Goal: Task Accomplishment & Management: Manage account settings

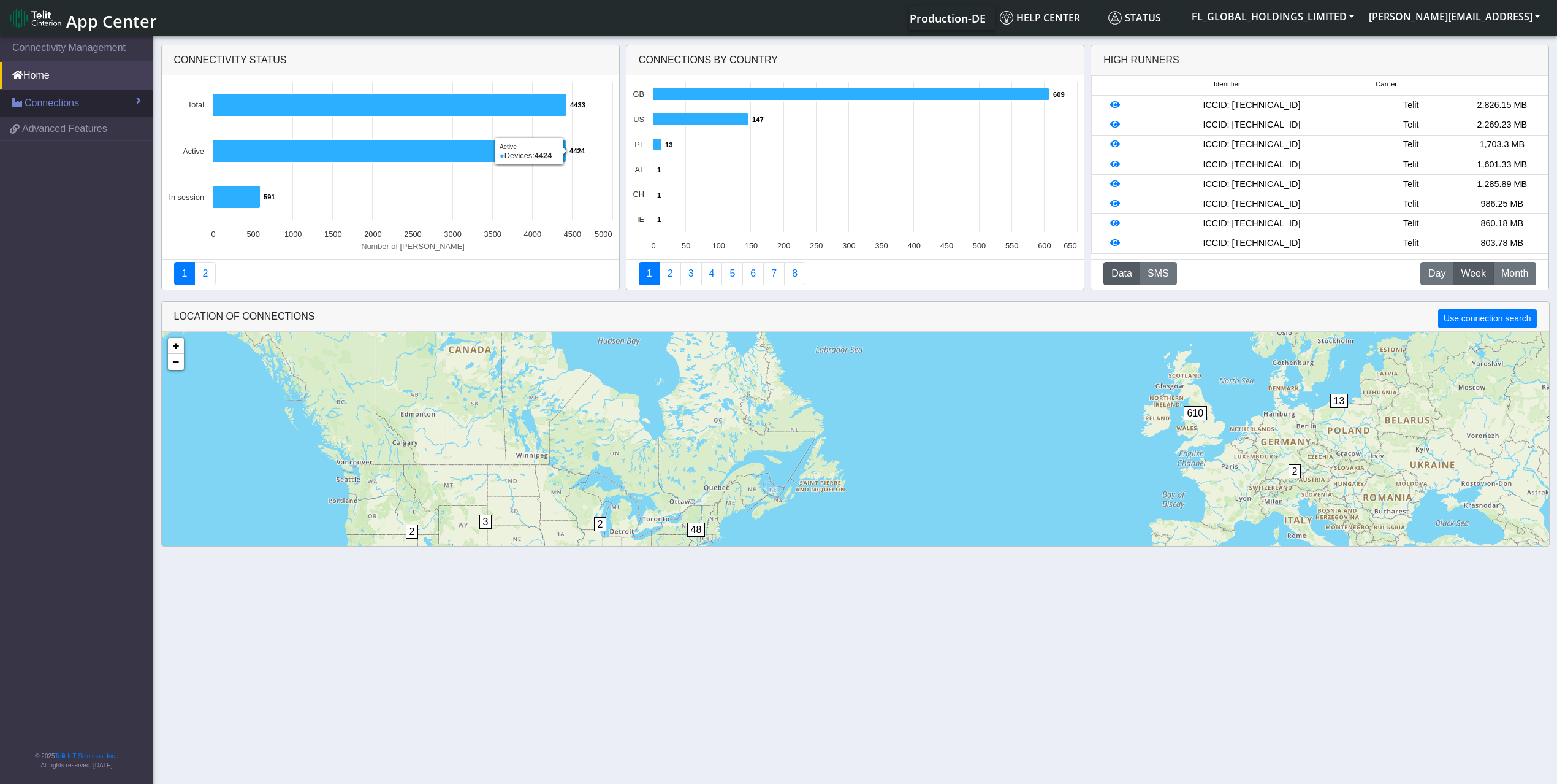
click at [89, 99] on link "Connections" at bounding box center [76, 102] width 153 height 27
click at [82, 135] on link "List" at bounding box center [76, 130] width 153 height 26
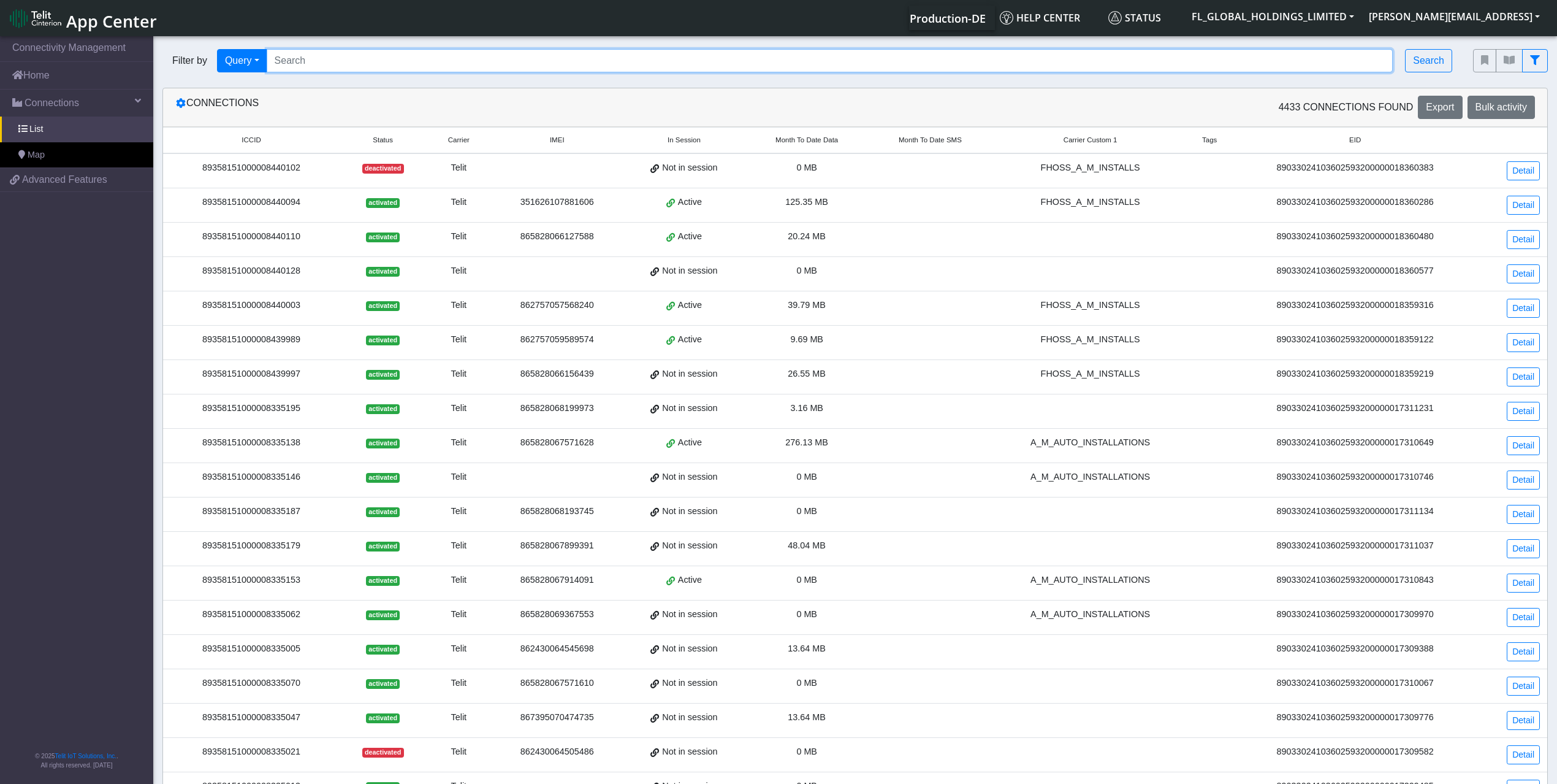
click at [314, 62] on input "Search..." at bounding box center [830, 60] width 1127 height 23
paste input "89358151000008333588"
type input "89358151000008333588"
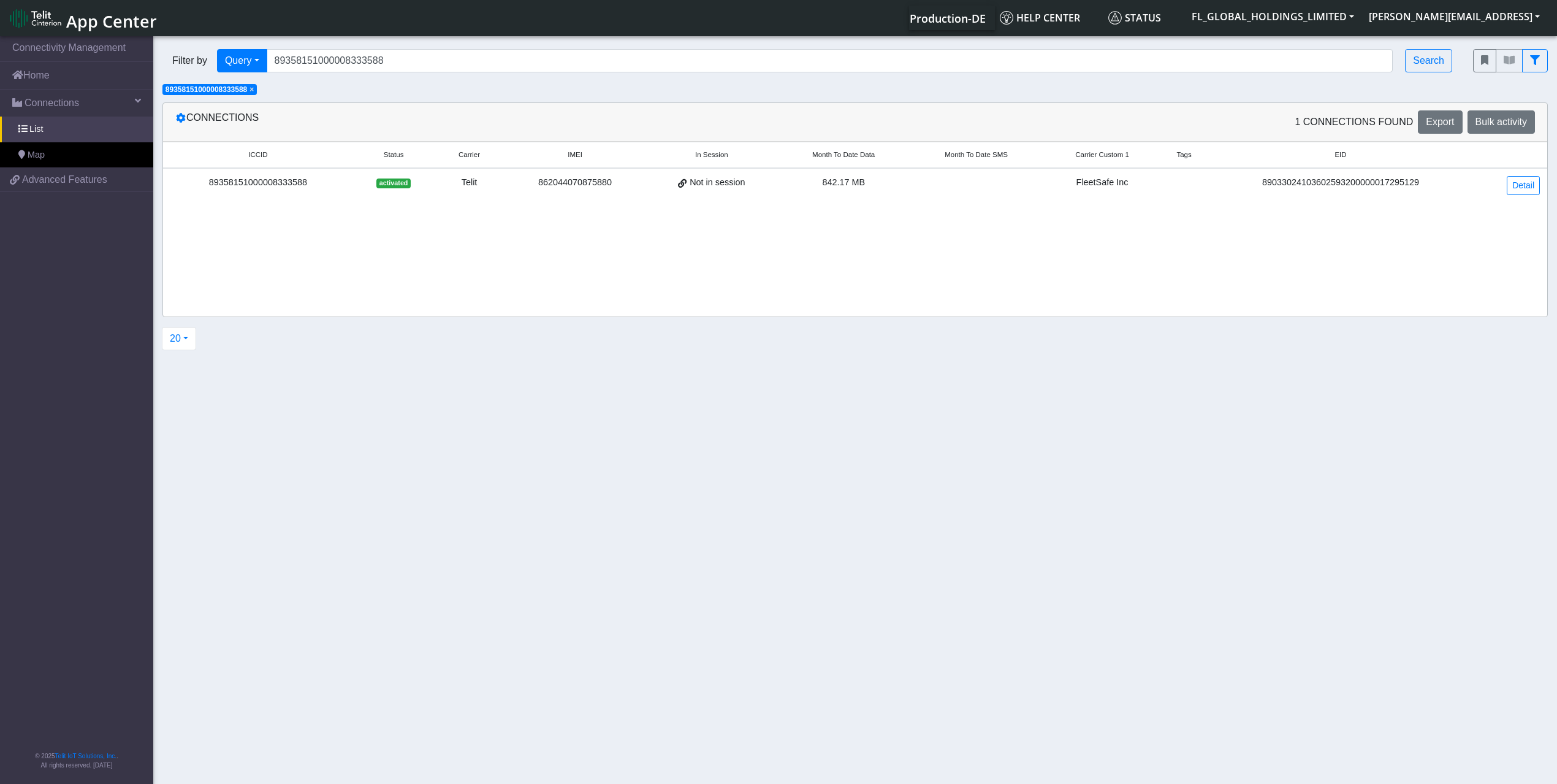
click at [858, 185] on span "842.17 MB" at bounding box center [844, 182] width 43 height 10
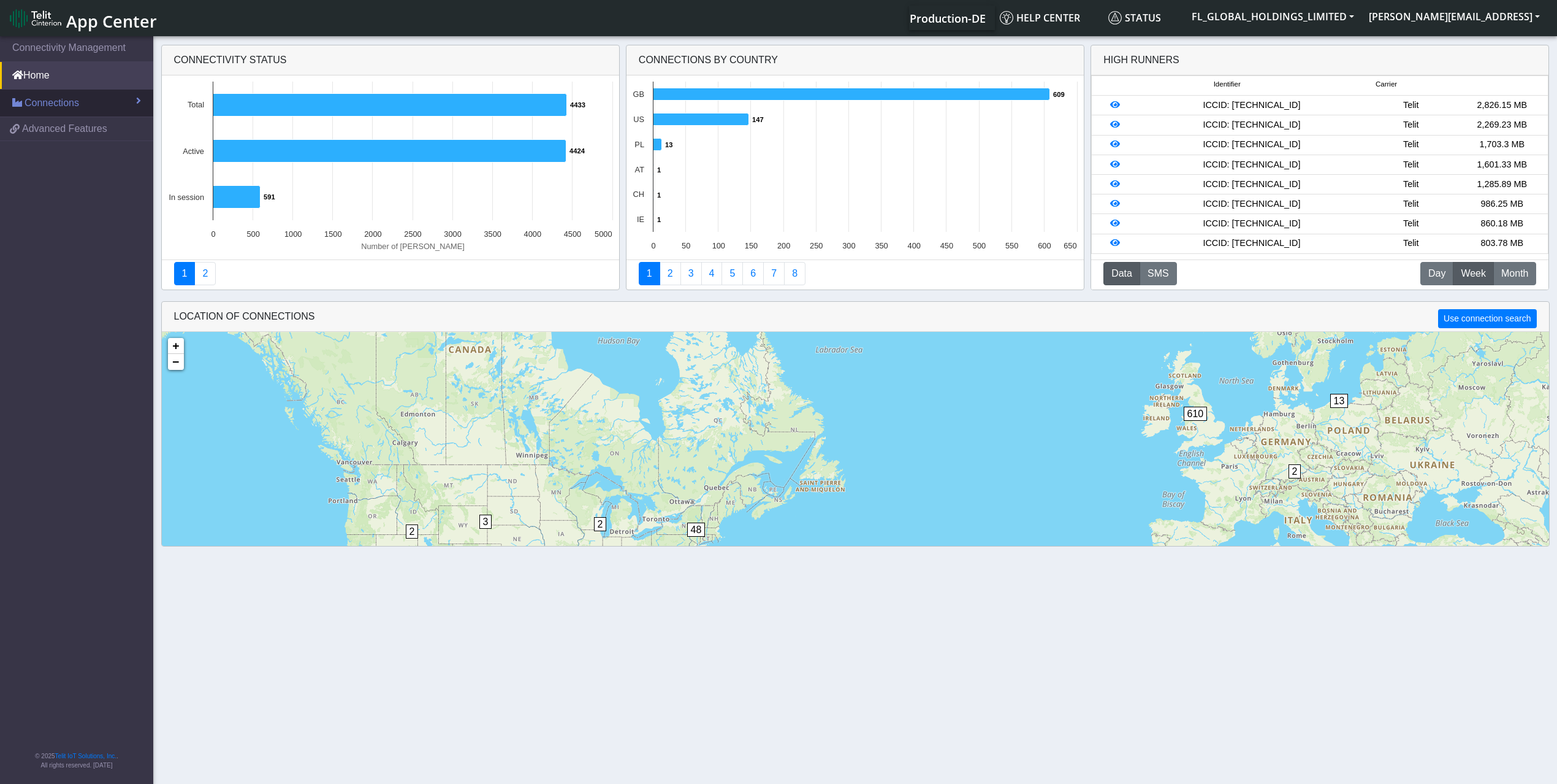
click at [65, 109] on span "Connections" at bounding box center [51, 103] width 54 height 15
click at [60, 78] on link "Home" at bounding box center [76, 74] width 153 height 27
click at [60, 124] on link "List" at bounding box center [76, 130] width 153 height 26
drag, startPoint x: 29, startPoint y: 104, endPoint x: 52, endPoint y: 133, distance: 37.0
click at [29, 104] on span "Connections" at bounding box center [51, 103] width 54 height 15
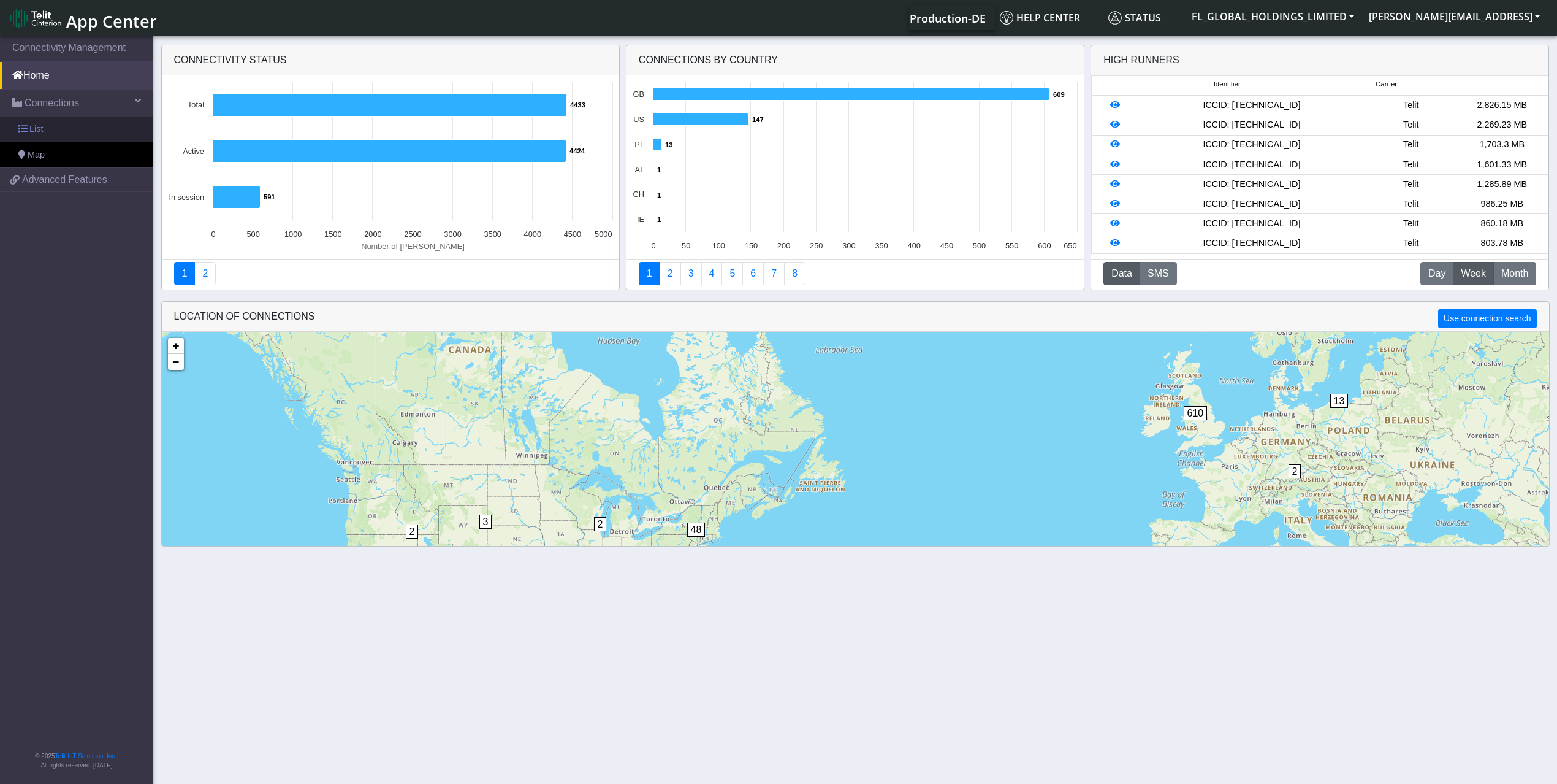
click at [67, 135] on link "List" at bounding box center [76, 130] width 153 height 26
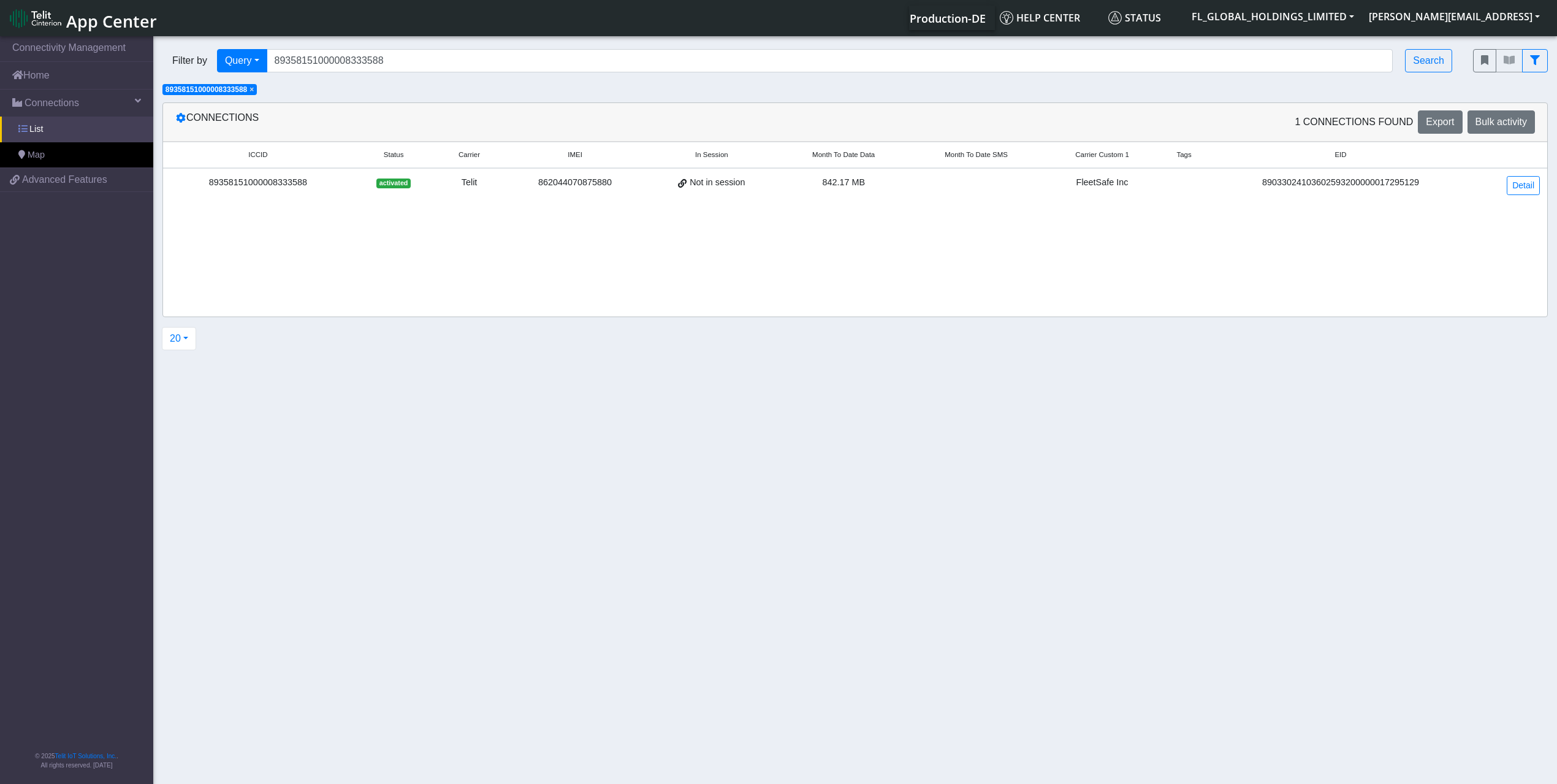
click at [67, 135] on link "List" at bounding box center [76, 130] width 153 height 26
click at [254, 91] on span "×" at bounding box center [252, 89] width 5 height 8
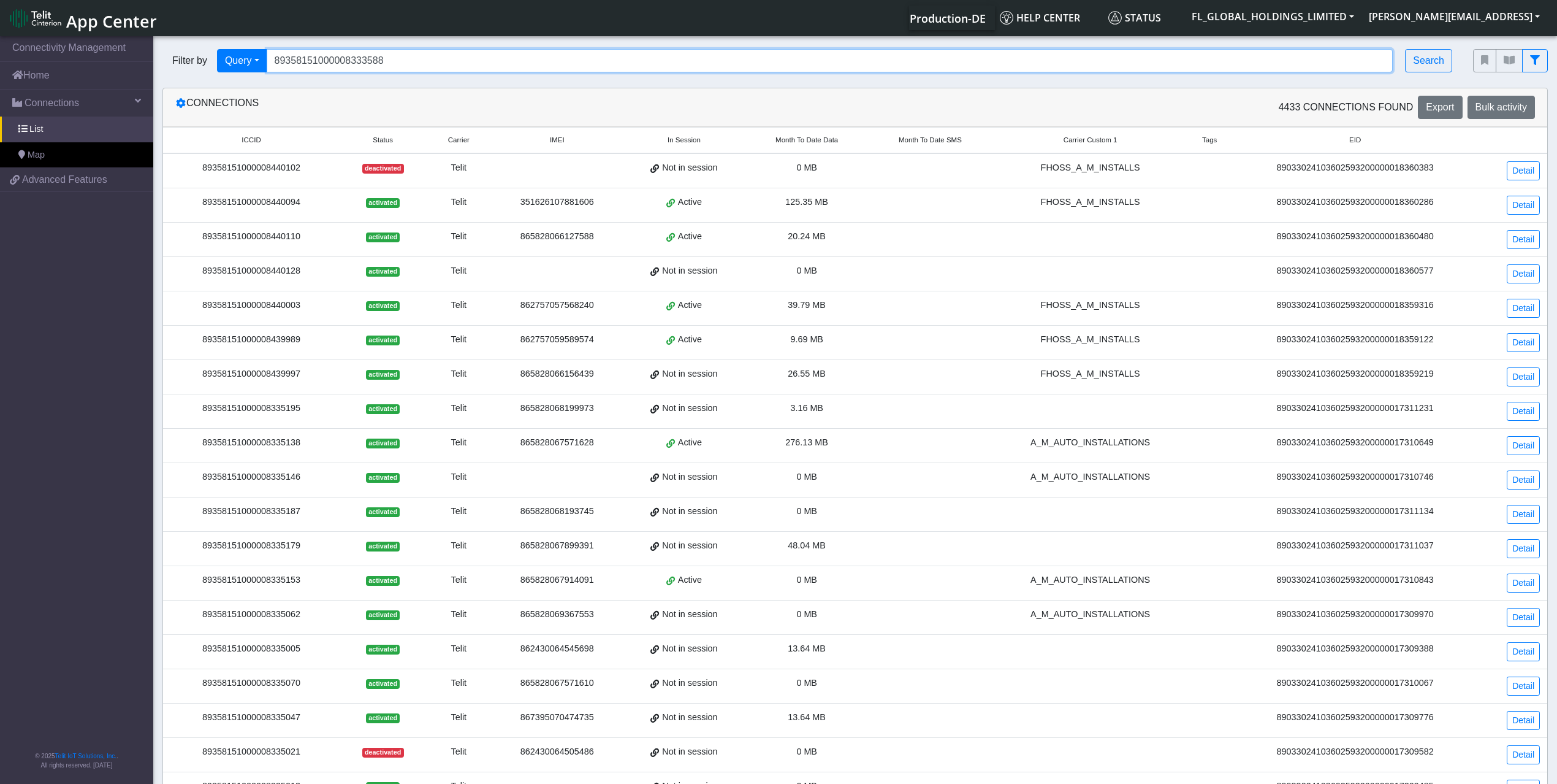
click at [403, 65] on input "89358151000008333588" at bounding box center [830, 60] width 1127 height 23
paste input "89358151000008333653"
type input "89358151000008333653"
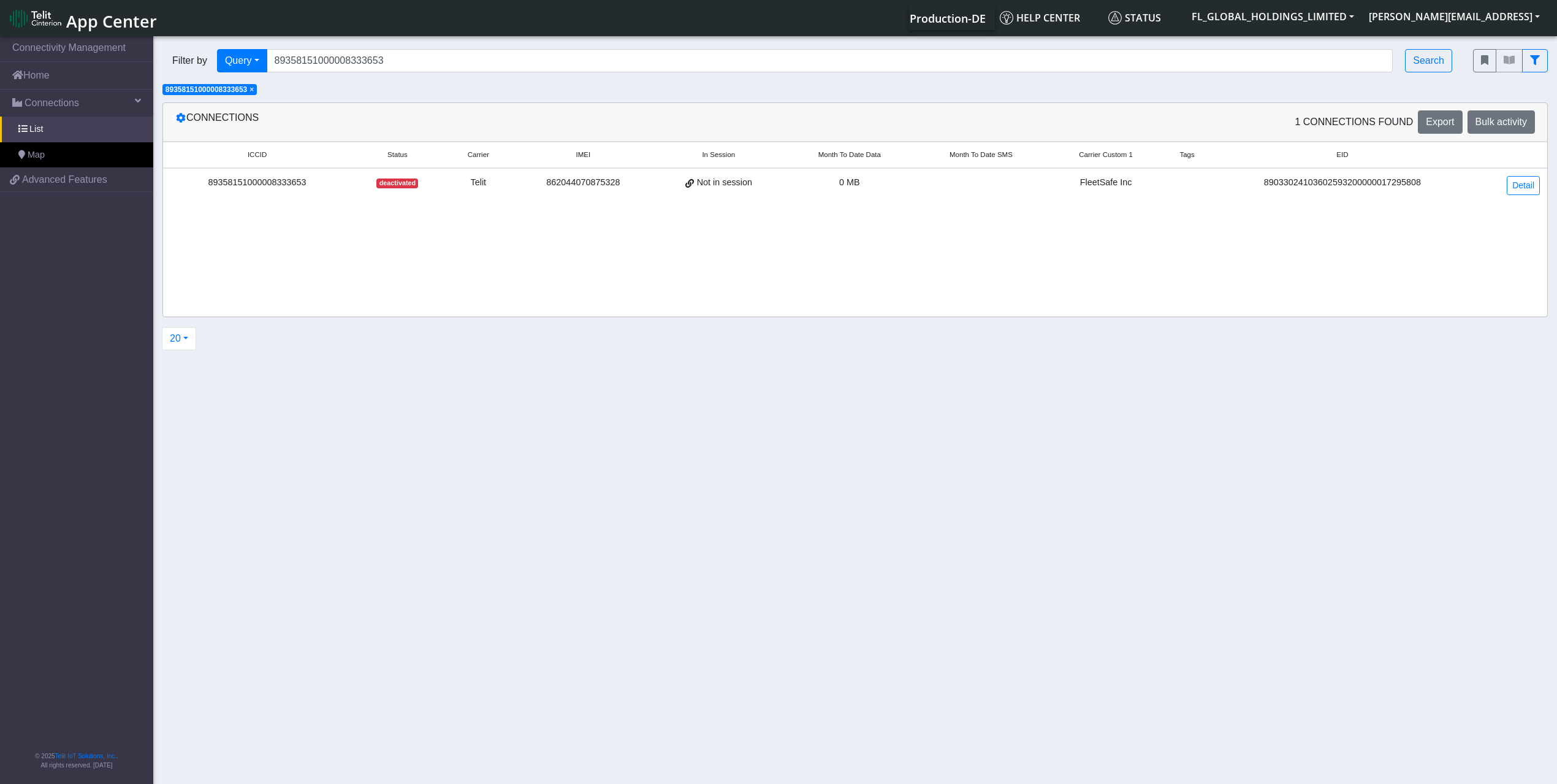
click at [305, 183] on div "89358151000008333653" at bounding box center [256, 182] width 174 height 14
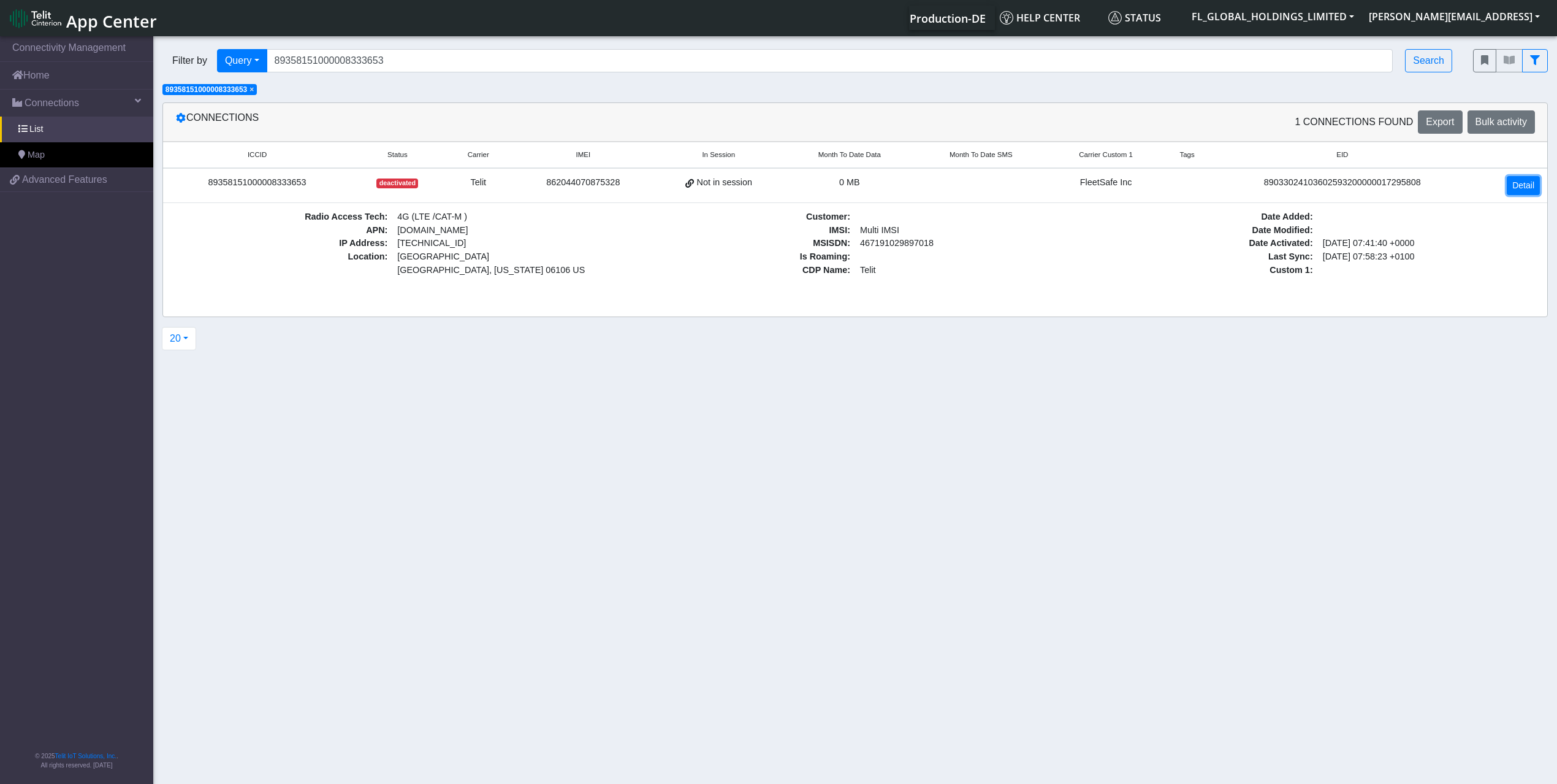
click at [1530, 187] on link "Detail" at bounding box center [1524, 185] width 33 height 19
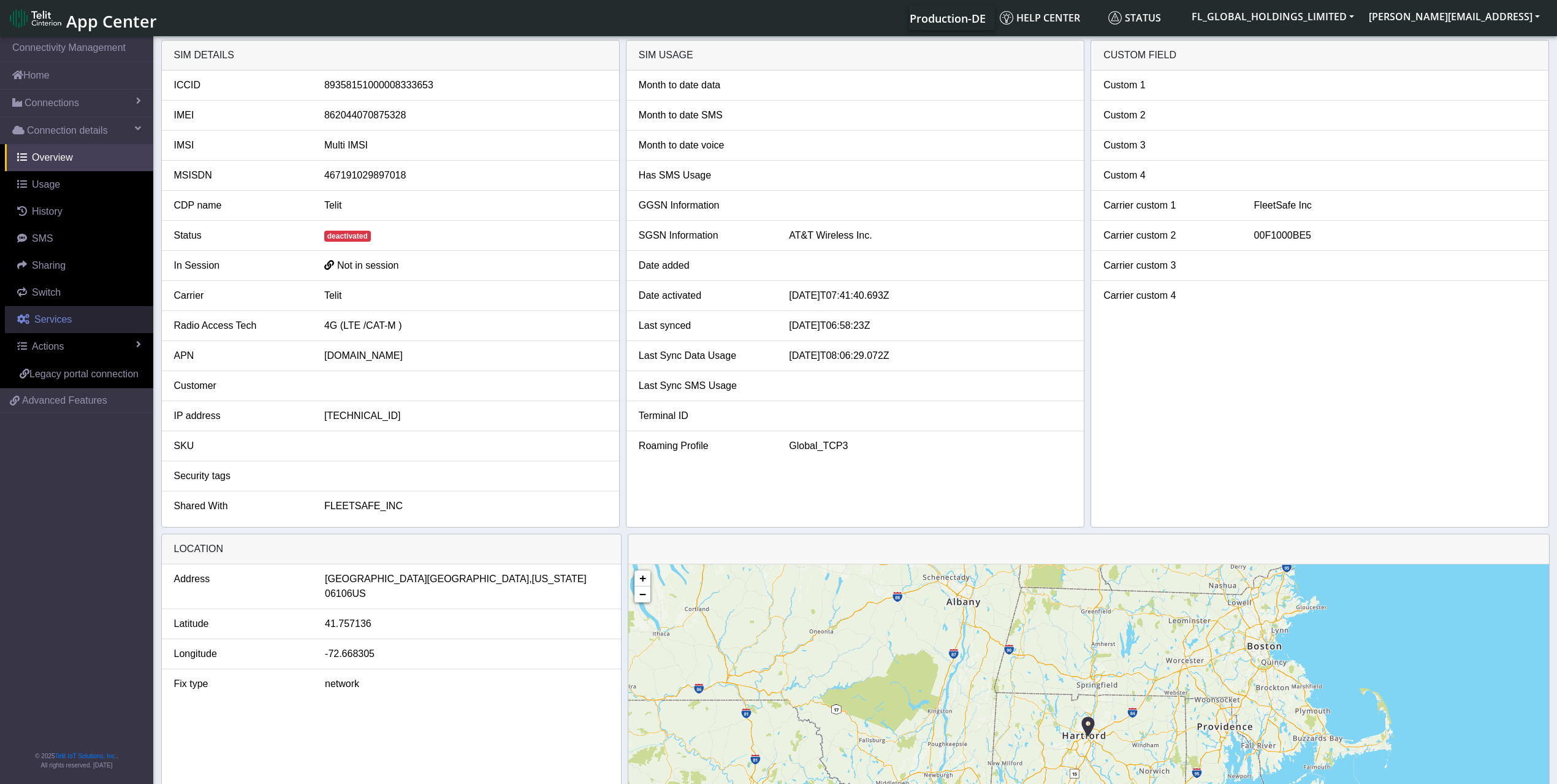
click at [87, 326] on link "Services" at bounding box center [78, 319] width 148 height 27
select select "1: 1"
select select "3: 0"
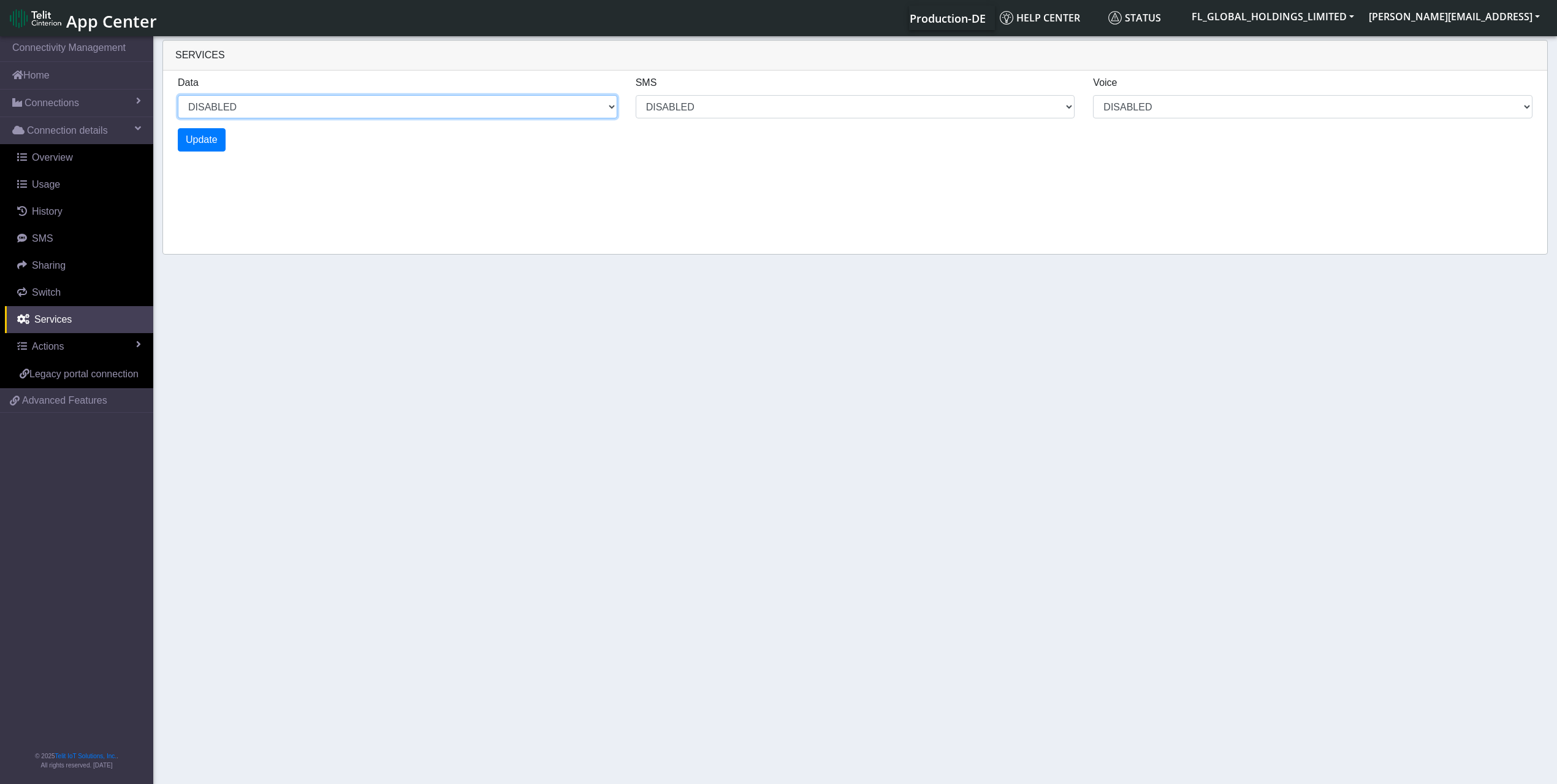
click at [252, 104] on select "ENABLED DISABLED" at bounding box center [397, 106] width 439 height 23
click at [177, 95] on select "ENABLED DISABLED" at bounding box center [397, 106] width 439 height 23
select select "2: 0"
select select "7: 0"
select select "1: 0"
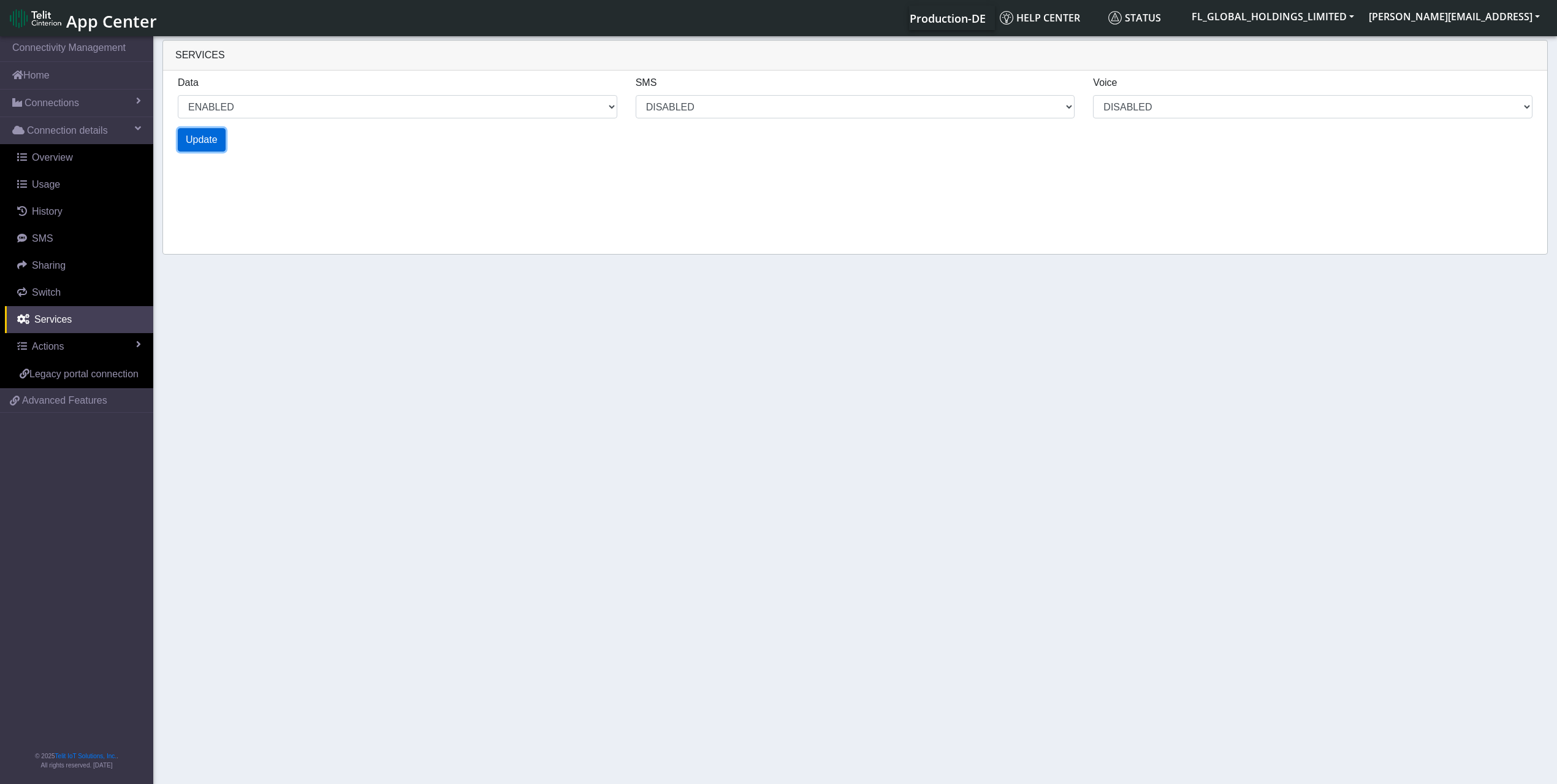
select select "4: 0"
select select "11: 0"
select select "2: 0"
click at [207, 135] on span "Update" at bounding box center [201, 139] width 32 height 10
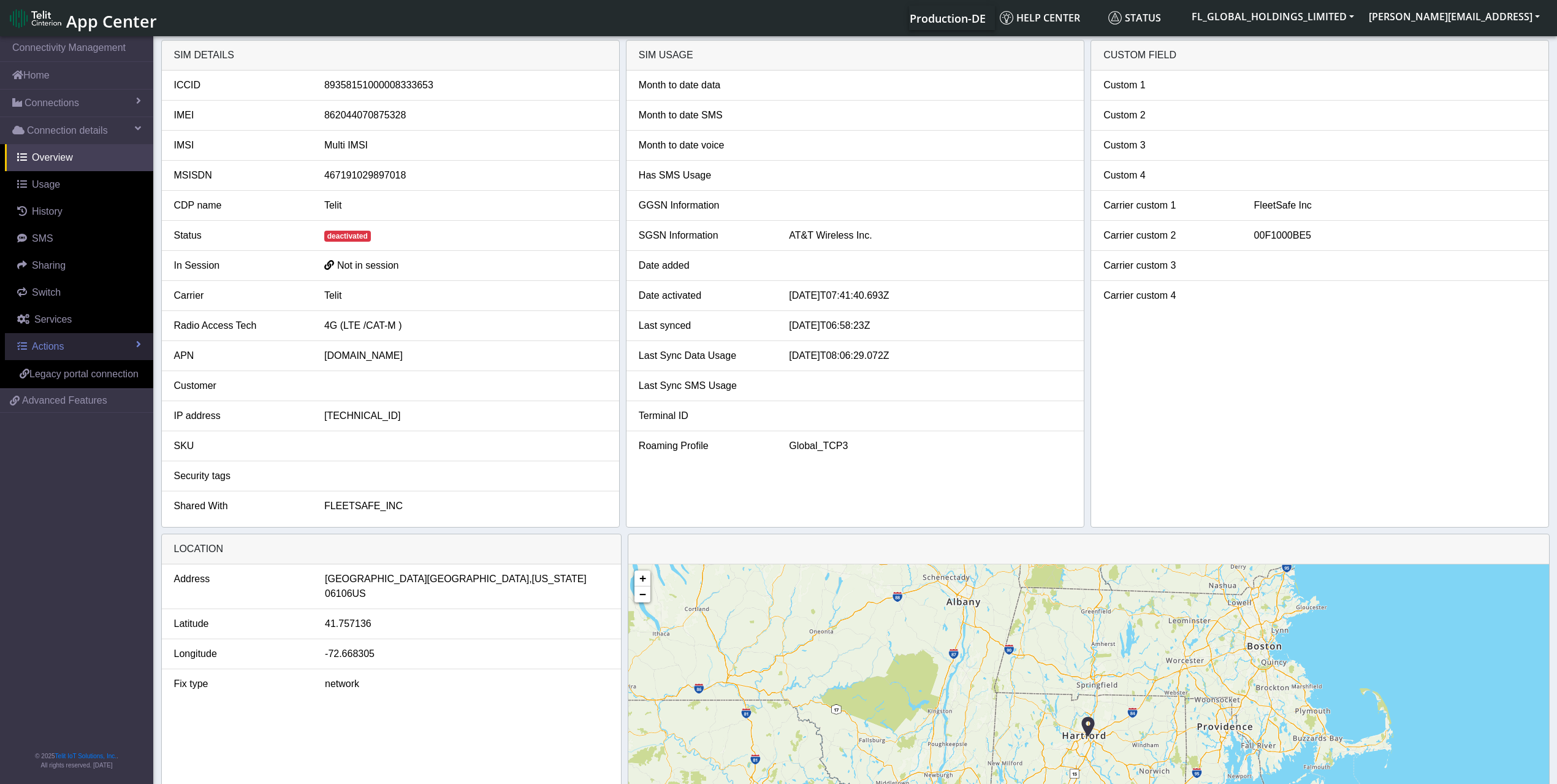
click at [108, 339] on link "Actions" at bounding box center [78, 346] width 148 height 27
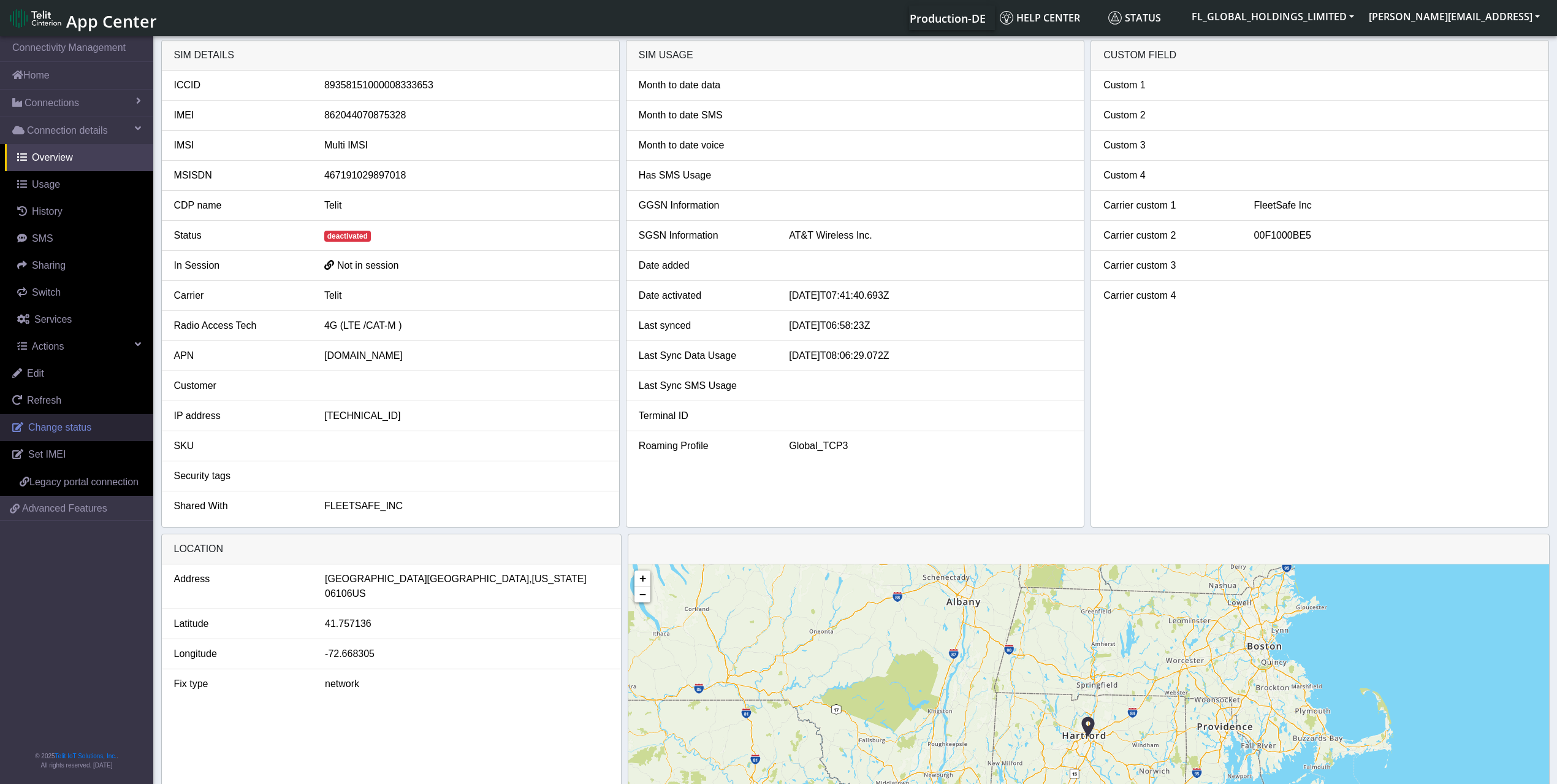
click at [114, 423] on link "Change status" at bounding box center [76, 426] width 153 height 27
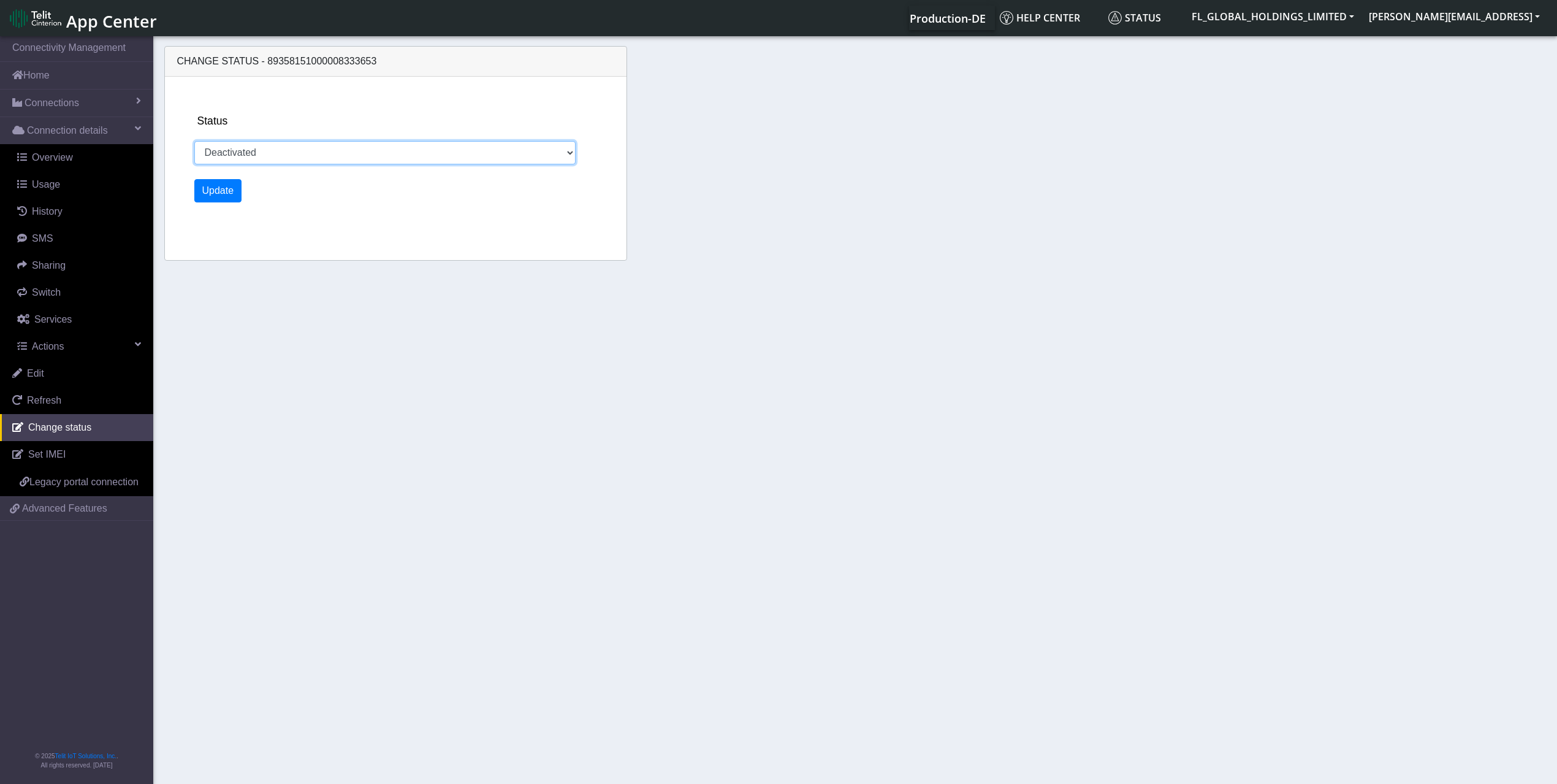
drag, startPoint x: 483, startPoint y: 150, endPoint x: 471, endPoint y: 157, distance: 13.9
click at [483, 150] on select "Activated Deactivated" at bounding box center [385, 152] width 382 height 23
select select "activated"
click at [194, 141] on select "Activated Deactivated" at bounding box center [385, 152] width 382 height 23
click at [214, 187] on button "Update" at bounding box center [218, 190] width 48 height 23
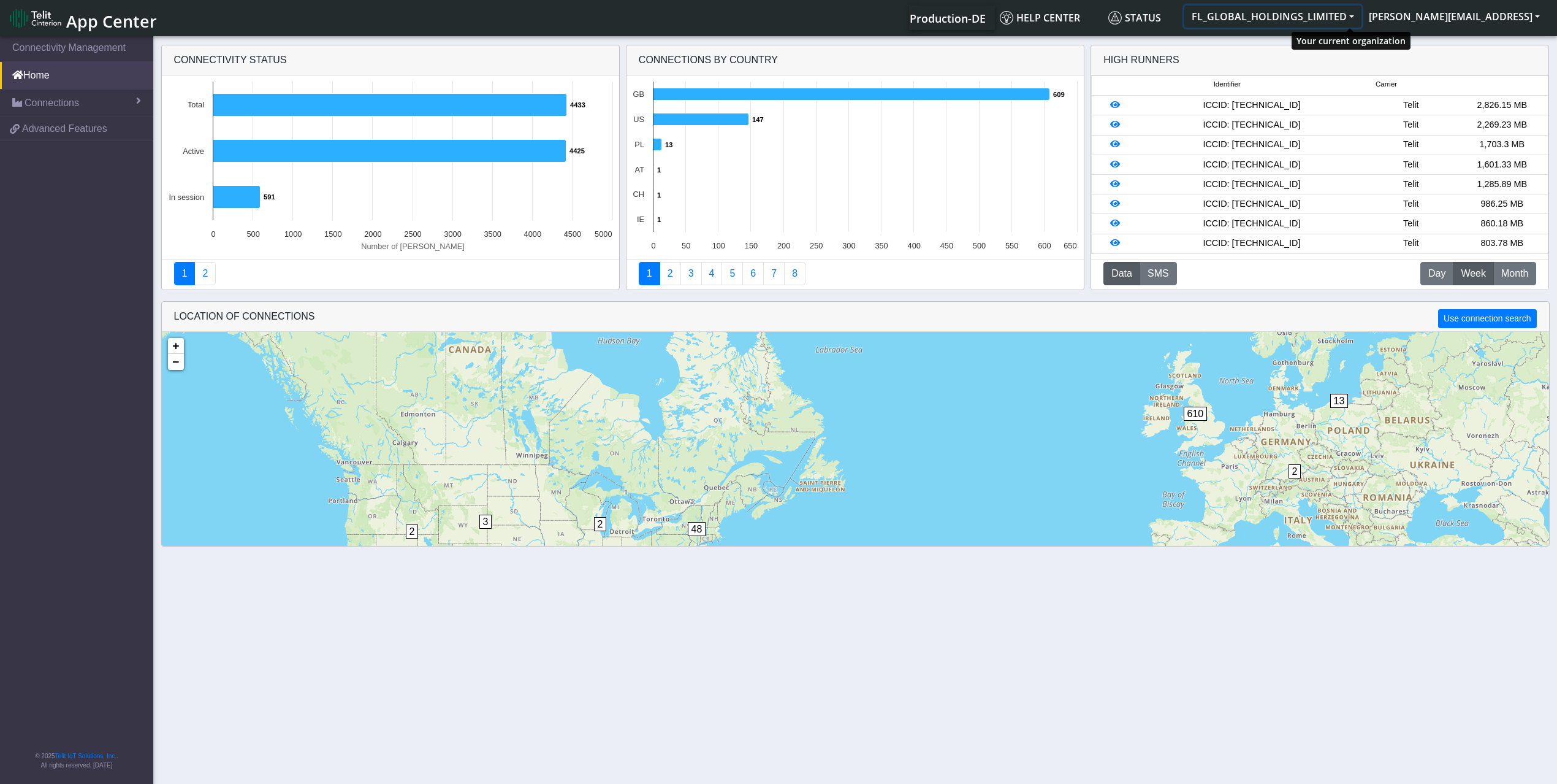
click at [1362, 14] on button "FL_GLOBAL_HOLDINGS_LIMITED" at bounding box center [1273, 17] width 177 height 22
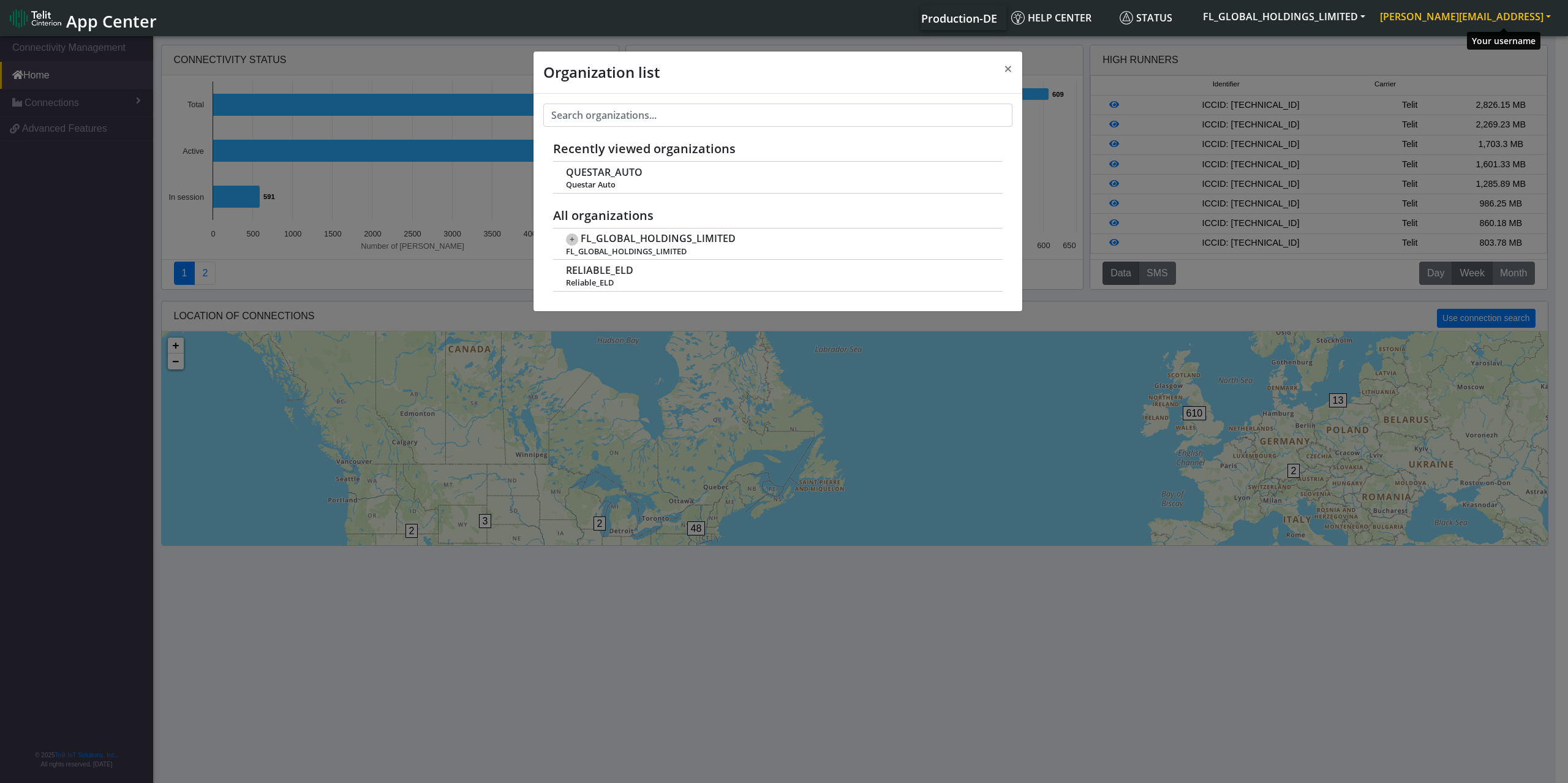
click at [1511, 13] on button "[PERSON_NAME][EMAIL_ADDRESS]" at bounding box center [1465, 17] width 185 height 22
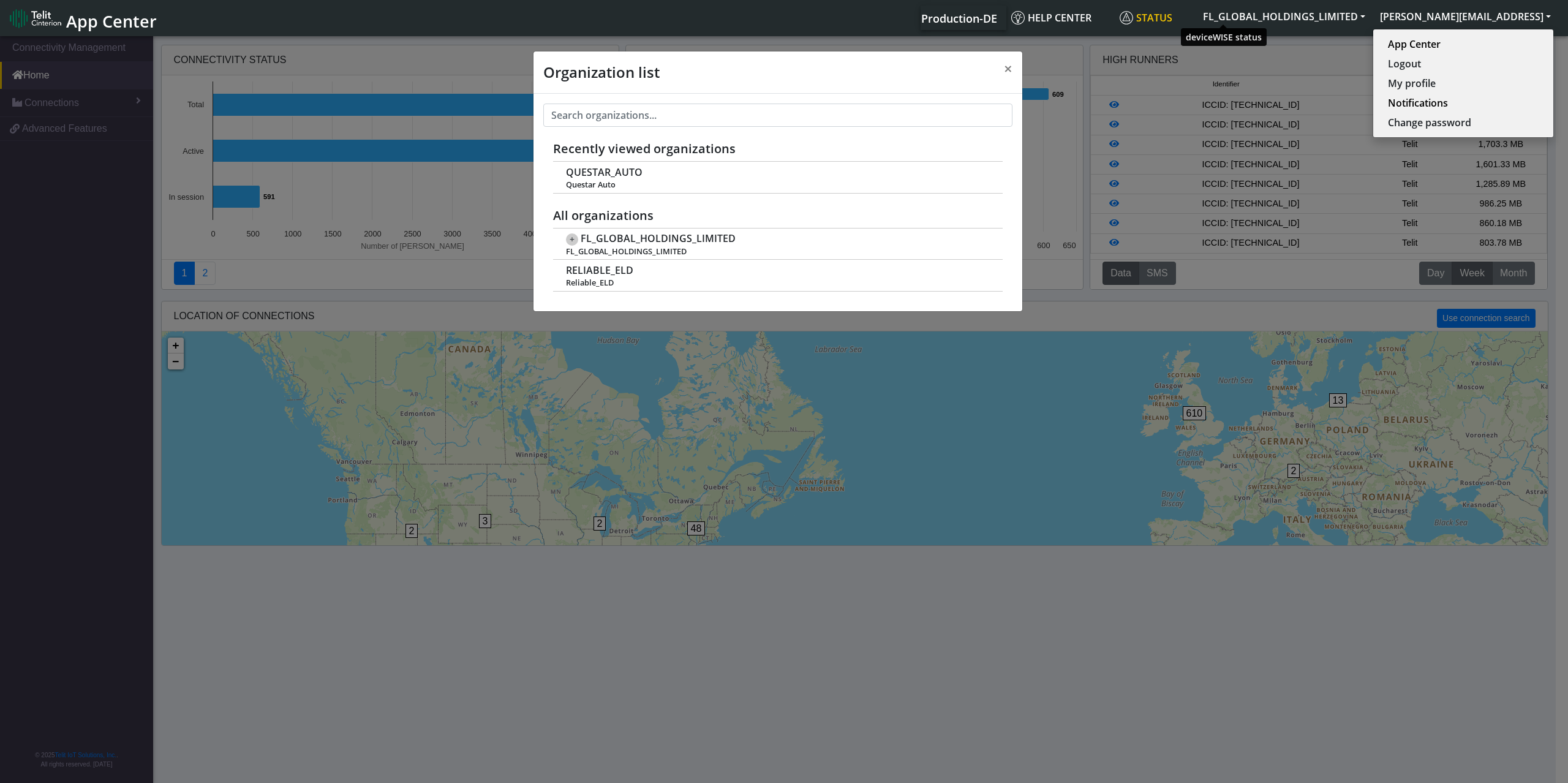
click at [1172, 16] on span "Status" at bounding box center [1145, 17] width 52 height 14
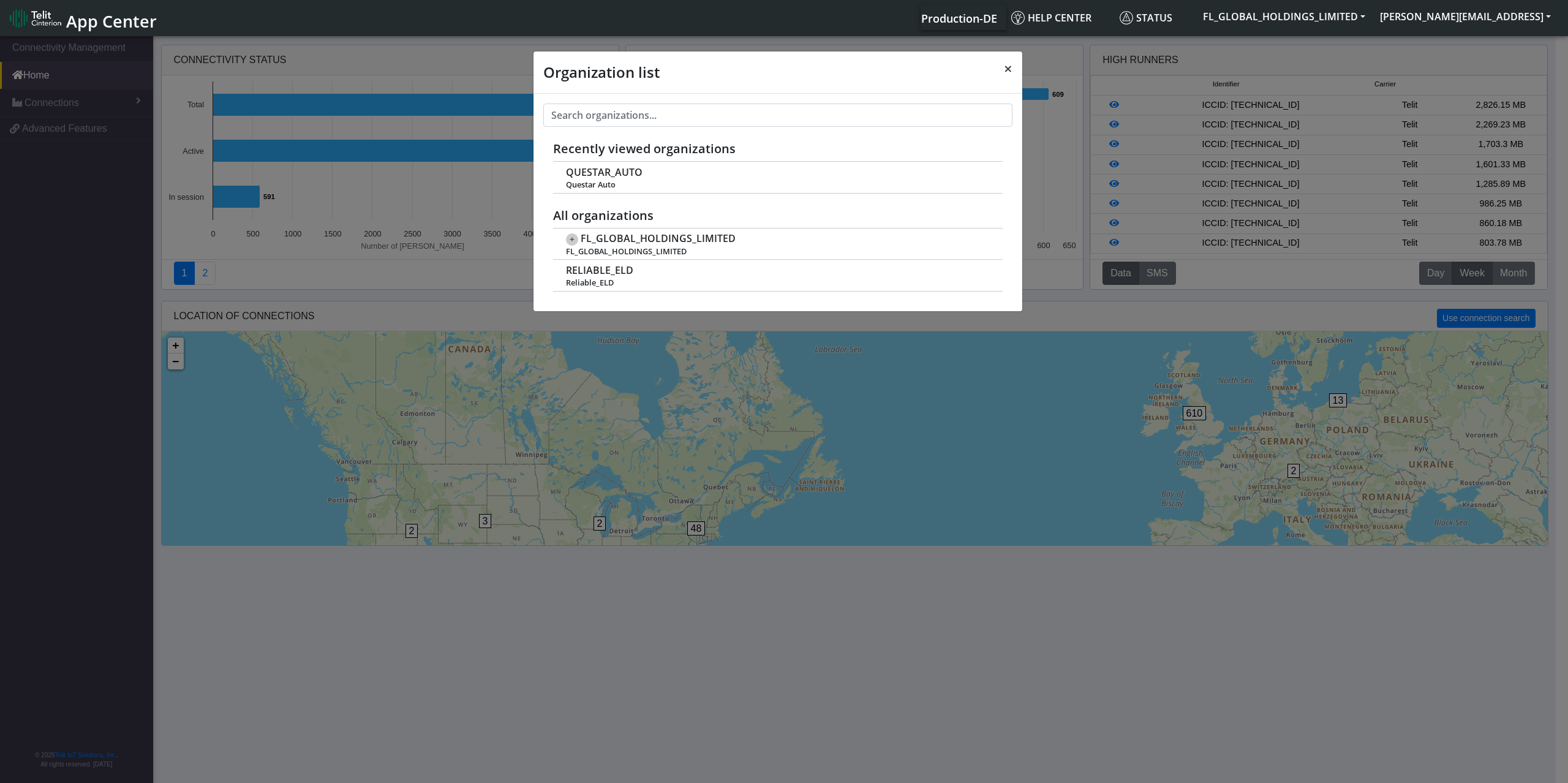
click at [1012, 71] on span "×" at bounding box center [1007, 68] width 8 height 20
